Goal: Transaction & Acquisition: Purchase product/service

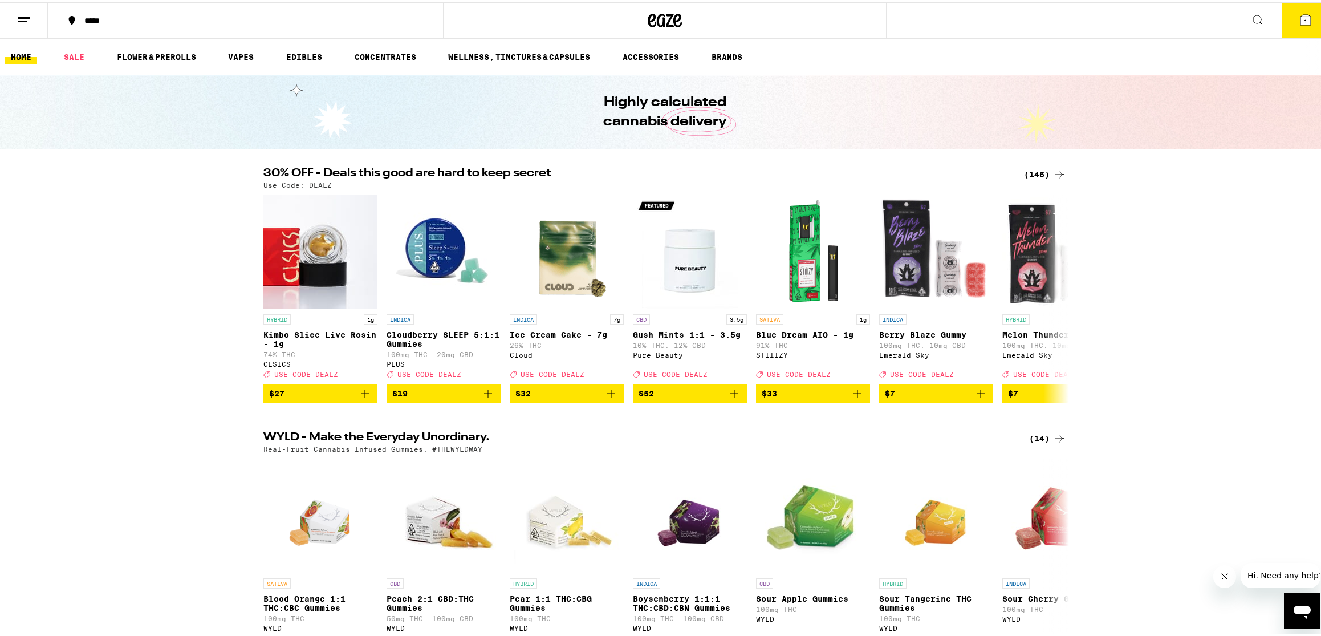
click at [1038, 178] on div "(146)" at bounding box center [1045, 172] width 42 height 14
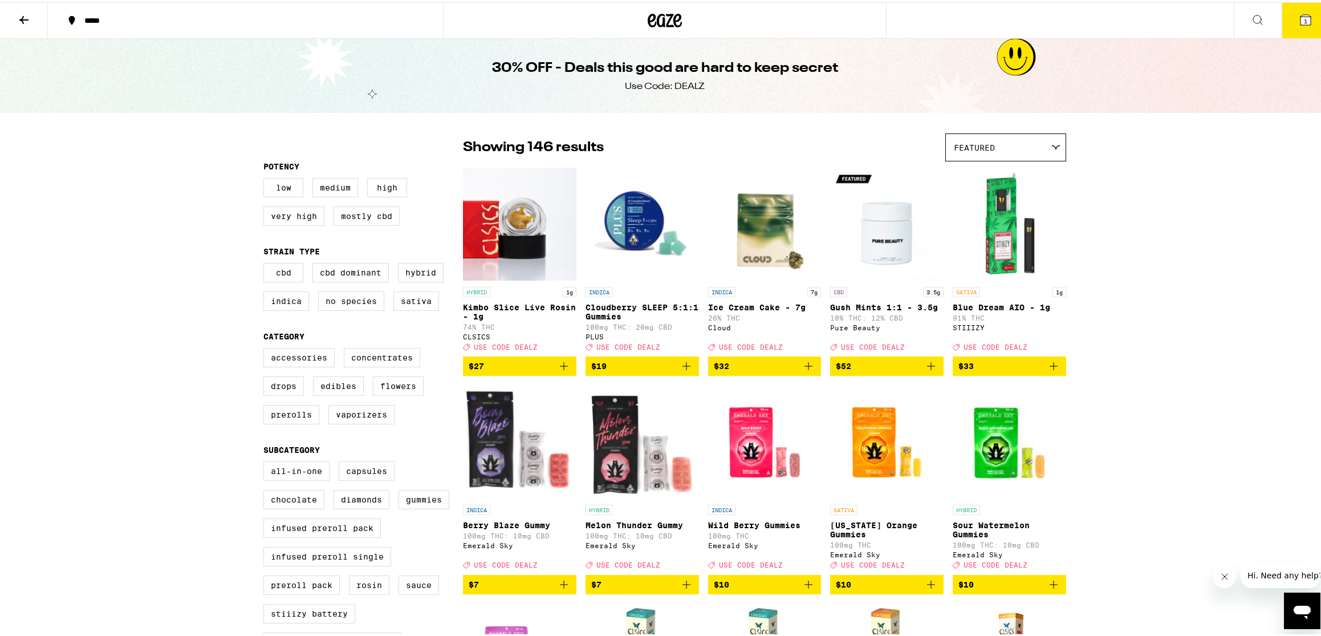
drag, startPoint x: 290, startPoint y: 278, endPoint x: 312, endPoint y: 116, distance: 162.8
